Goal: Transaction & Acquisition: Subscribe to service/newsletter

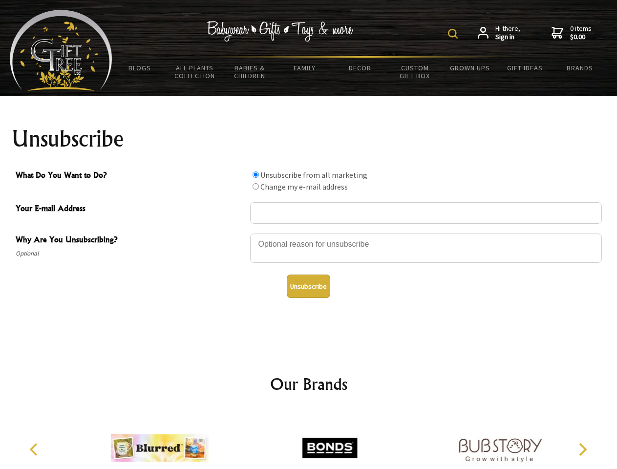
click at [454, 34] on img at bounding box center [453, 34] width 10 height 10
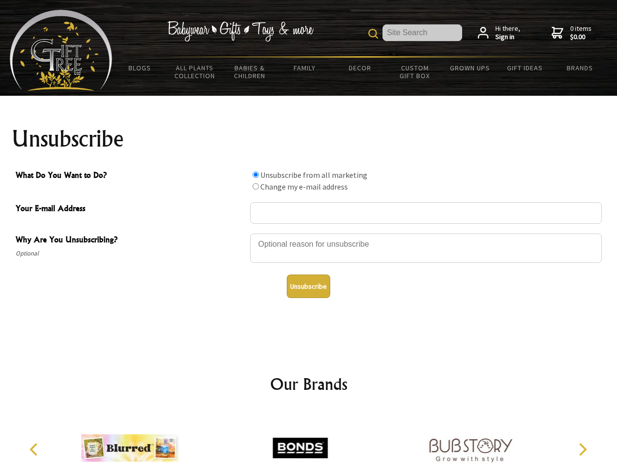
click at [309, 233] on div at bounding box center [426, 250] width 352 height 34
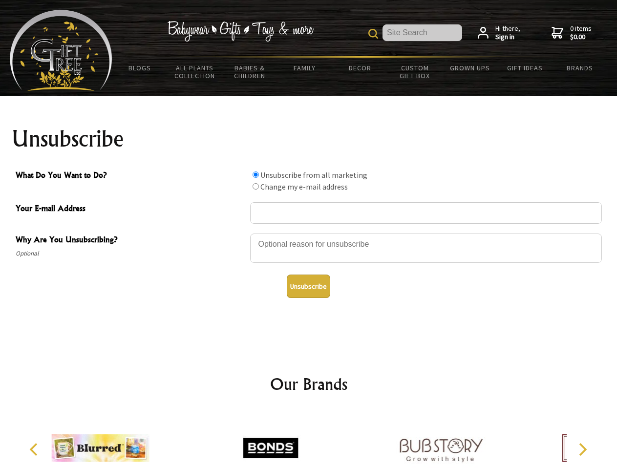
click at [255, 174] on input "What Do You Want to Do?" at bounding box center [256, 174] width 6 height 6
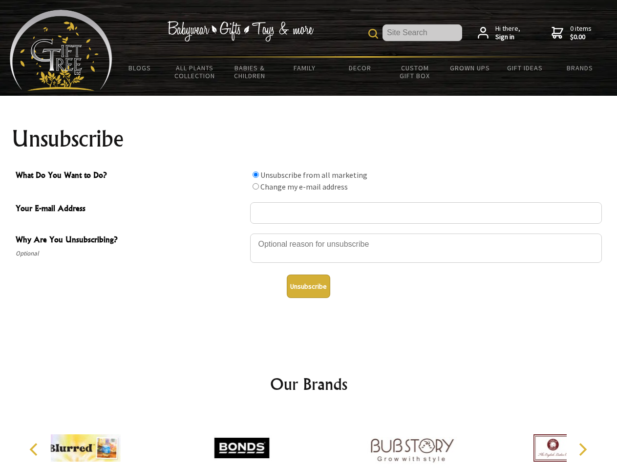
click at [255, 186] on input "What Do You Want to Do?" at bounding box center [256, 186] width 6 height 6
radio input "true"
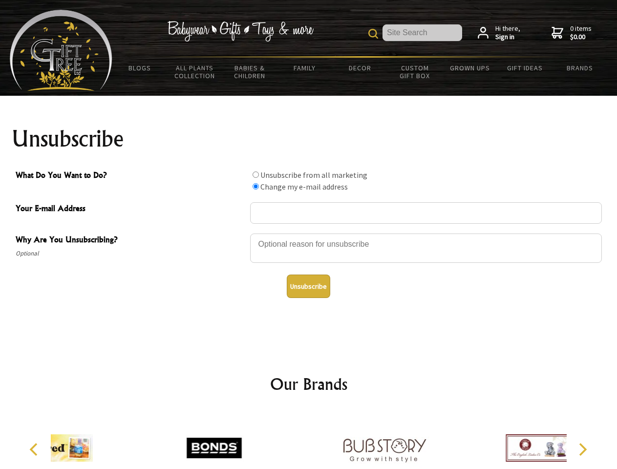
click at [308, 286] on button "Unsubscribe" at bounding box center [308, 286] width 43 height 23
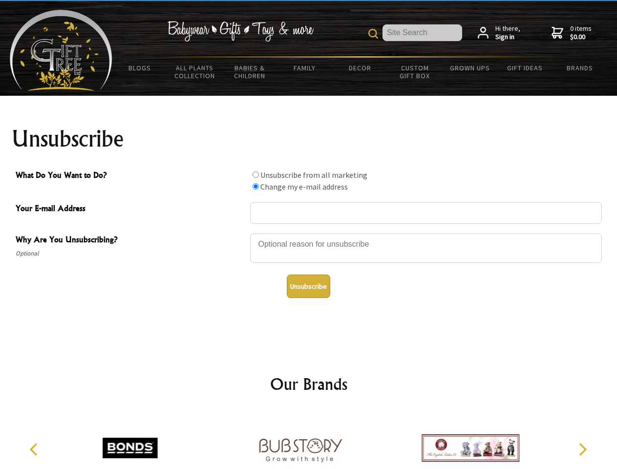
click at [35, 449] on icon "Previous" at bounding box center [34, 449] width 13 height 13
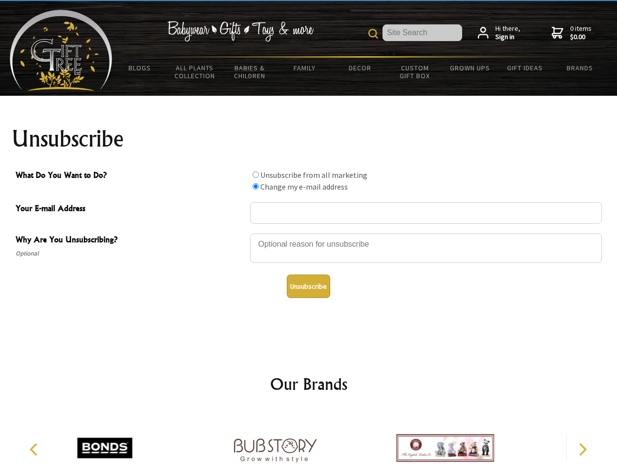
click at [582, 449] on icon "Next" at bounding box center [581, 449] width 13 height 13
